Goal: Task Accomplishment & Management: Manage account settings

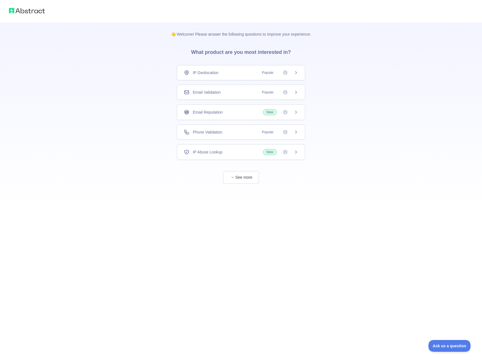
click at [181, 205] on div "👋 Welcome! Please answer the following questions to improve your experience. Wh…" at bounding box center [241, 114] width 158 height 184
click at [153, 198] on div "👋 Welcome! Please answer the following questions to improve your experience. Wh…" at bounding box center [241, 103] width 482 height 206
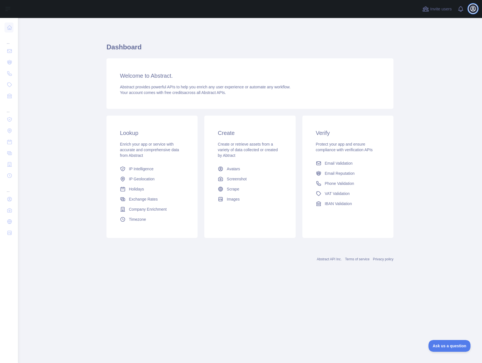
click at [471, 8] on icon "button" at bounding box center [473, 8] width 7 height 7
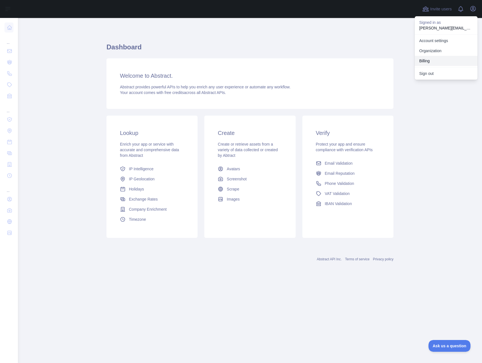
click at [426, 57] on button "Billing" at bounding box center [446, 61] width 63 height 10
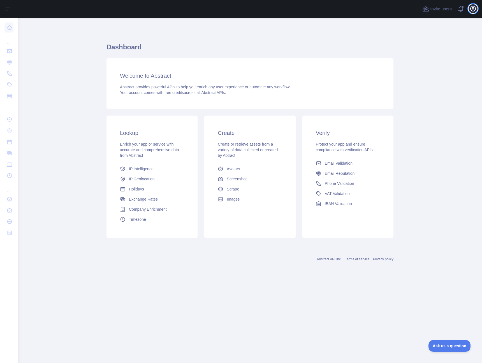
click at [474, 9] on icon "button" at bounding box center [473, 8] width 7 height 7
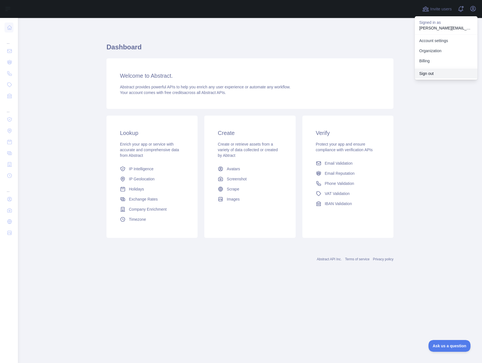
click at [429, 75] on button "Sign out" at bounding box center [446, 73] width 63 height 10
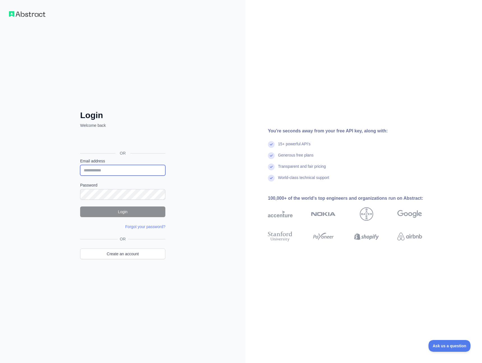
click at [129, 169] on input "Email address" at bounding box center [122, 170] width 85 height 11
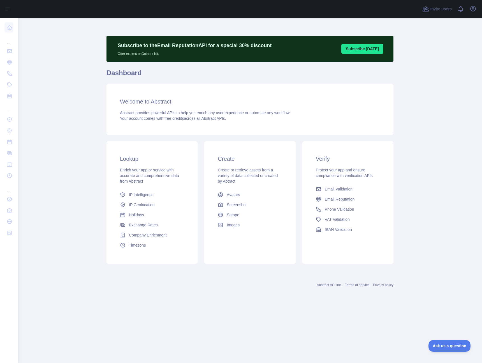
click at [435, 78] on main "Subscribe to the Email Reputation API for a special 30 % discount Offer expires…" at bounding box center [250, 190] width 464 height 345
click at [472, 8] on icon "button" at bounding box center [473, 8] width 7 height 7
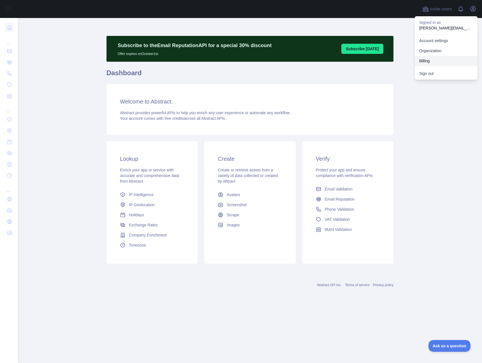
click at [435, 63] on button "Billing" at bounding box center [446, 61] width 63 height 10
